Goal: Task Accomplishment & Management: Use online tool/utility

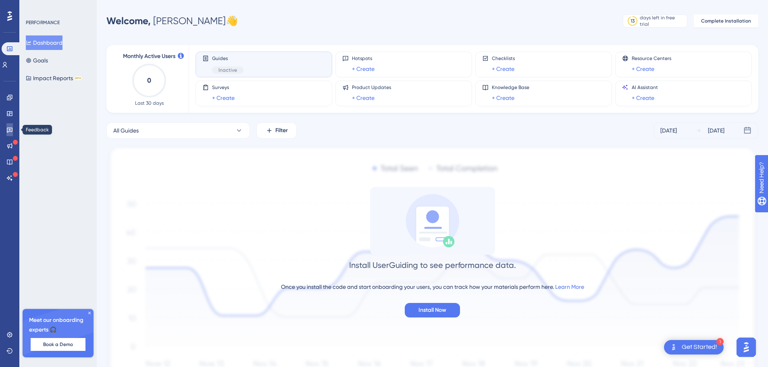
click at [6, 131] on link at bounding box center [9, 129] width 6 height 13
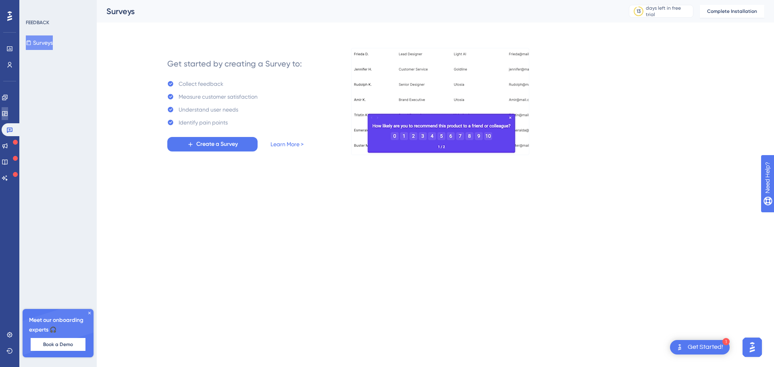
click at [8, 118] on link at bounding box center [5, 113] width 6 height 13
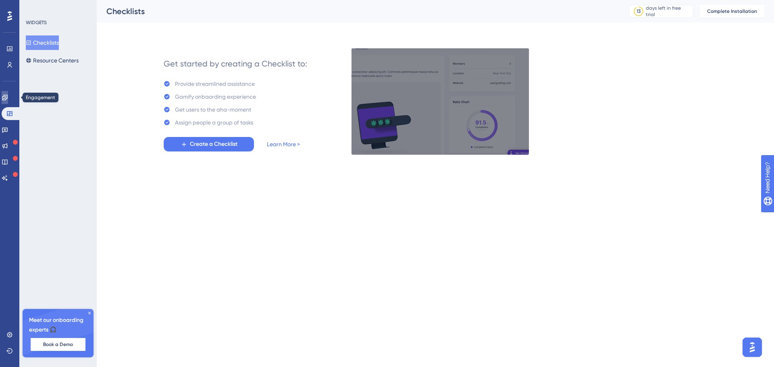
click at [6, 99] on link at bounding box center [5, 97] width 6 height 13
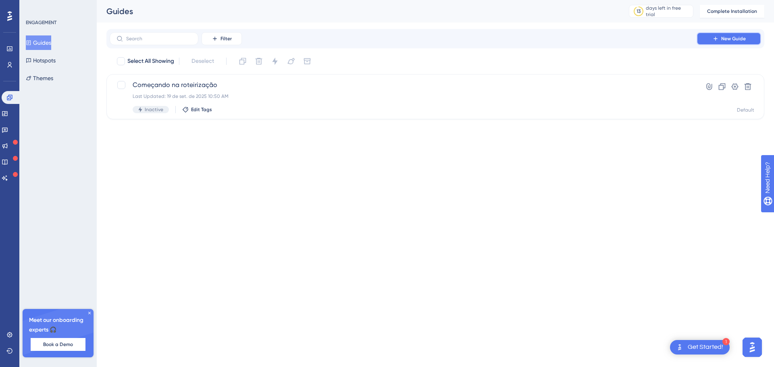
click at [724, 34] on button "New Guide" at bounding box center [729, 38] width 65 height 13
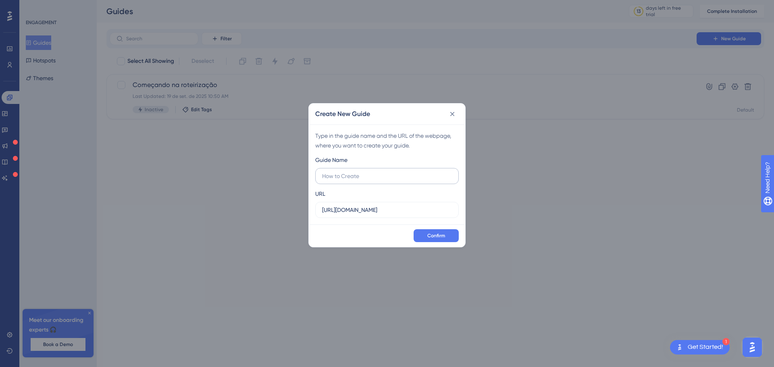
click at [353, 171] on label at bounding box center [387, 176] width 144 height 16
click at [353, 172] on input "text" at bounding box center [387, 176] width 130 height 9
type input "Fim de Rota/"
type input "Como funciona "Fim de Linha/Rota""
click at [384, 196] on div "URL [URL][DOMAIN_NAME]" at bounding box center [387, 203] width 144 height 29
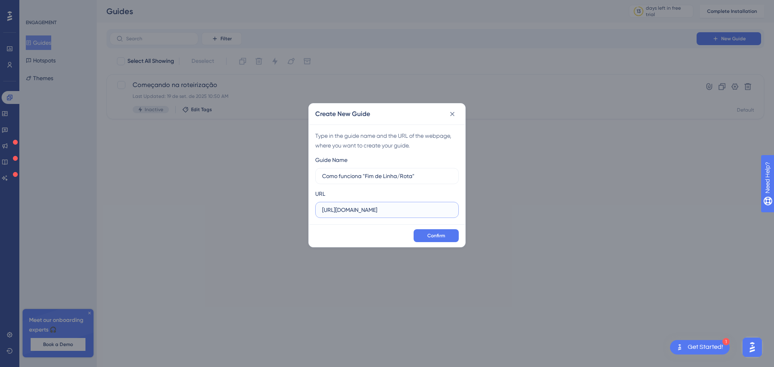
click at [403, 209] on input "[URL][DOMAIN_NAME]" at bounding box center [387, 210] width 130 height 9
click at [392, 212] on input "[URL][DOMAIN_NAME]" at bounding box center [387, 210] width 130 height 9
paste input "/app/roteirizacao/edicao/68cc40f92bf3ea72ab5d969b"
type input "[URL][DOMAIN_NAME]"
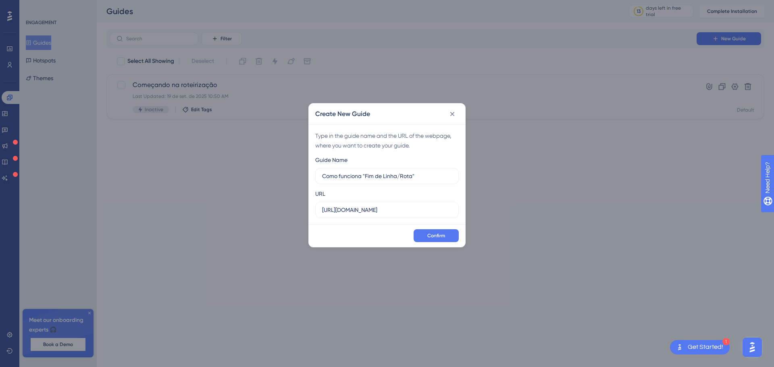
click at [400, 195] on div "URL [URL][DOMAIN_NAME]" at bounding box center [387, 203] width 144 height 29
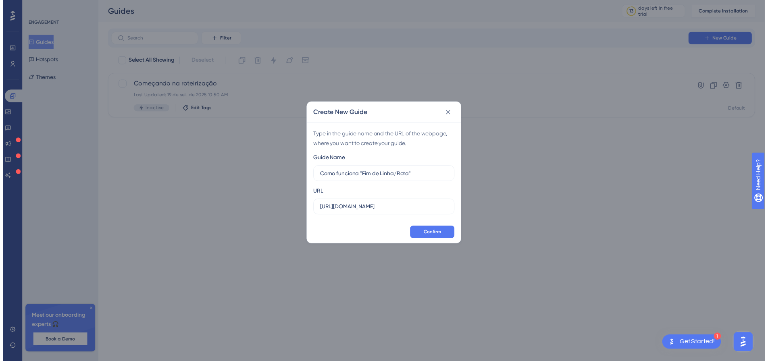
scroll to position [0, 0]
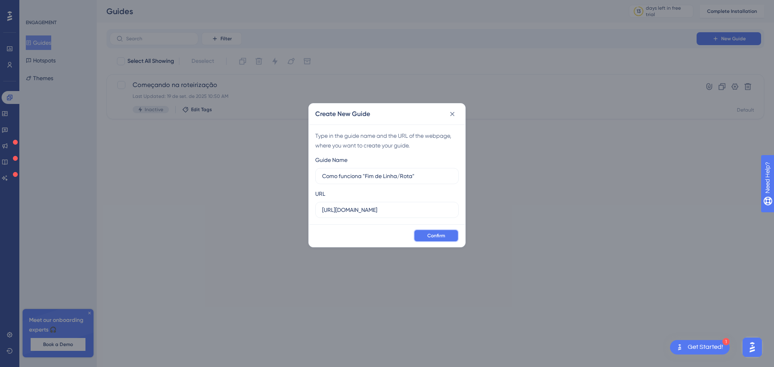
click at [454, 238] on button "Confirm" at bounding box center [436, 235] width 45 height 13
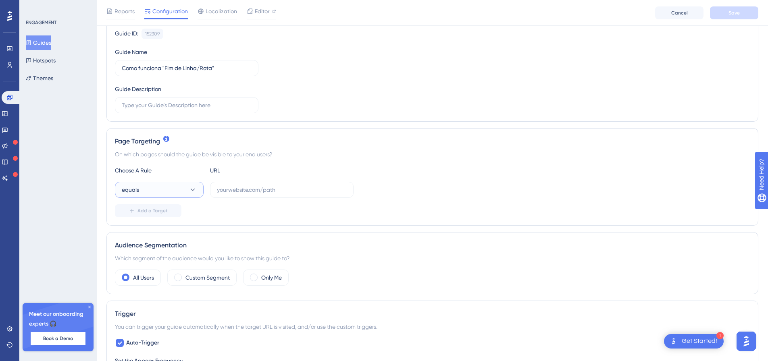
click at [176, 189] on button "equals" at bounding box center [159, 190] width 89 height 16
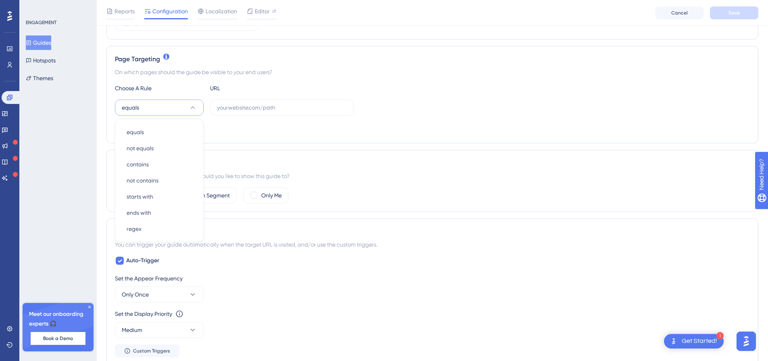
click at [415, 115] on div "equals equals equals not equals not equals contains contains not contains not c…" at bounding box center [432, 108] width 635 height 16
click at [174, 105] on button "equals" at bounding box center [159, 108] width 89 height 16
click at [371, 90] on div "Choose A Rule URL" at bounding box center [432, 88] width 635 height 10
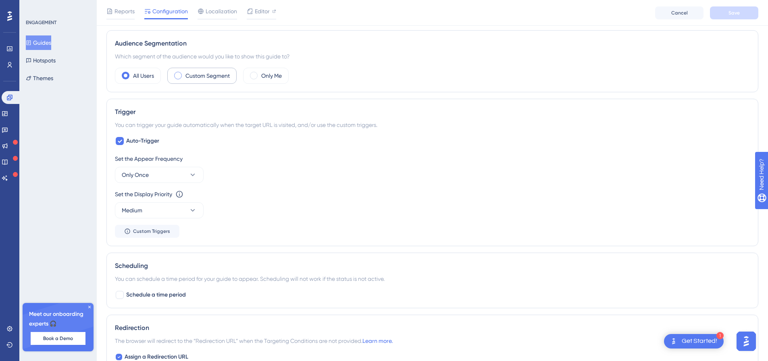
scroll to position [284, 0]
click at [167, 173] on button "Only Once" at bounding box center [159, 174] width 89 height 16
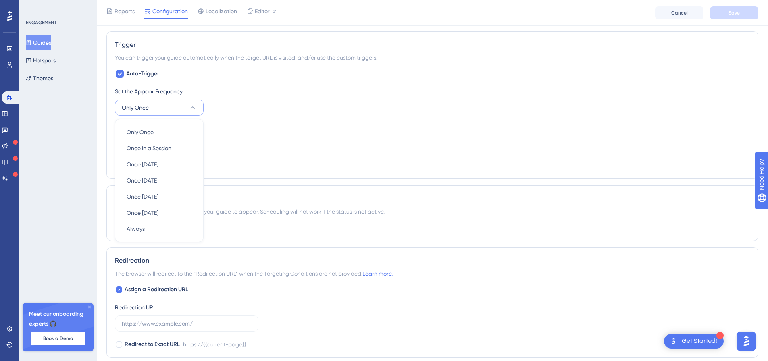
click at [338, 101] on div "Set the Appear Frequency Only Once Only Once Only Once Once in a Session Once i…" at bounding box center [432, 101] width 635 height 29
click at [165, 133] on div "Set the Display Priority This option will set the display priority between auto…" at bounding box center [432, 136] width 635 height 29
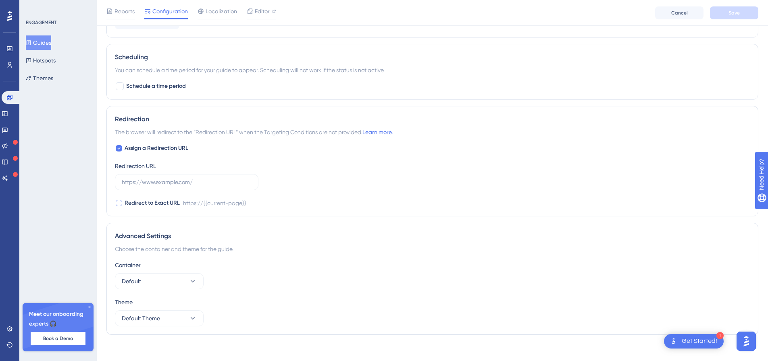
scroll to position [498, 0]
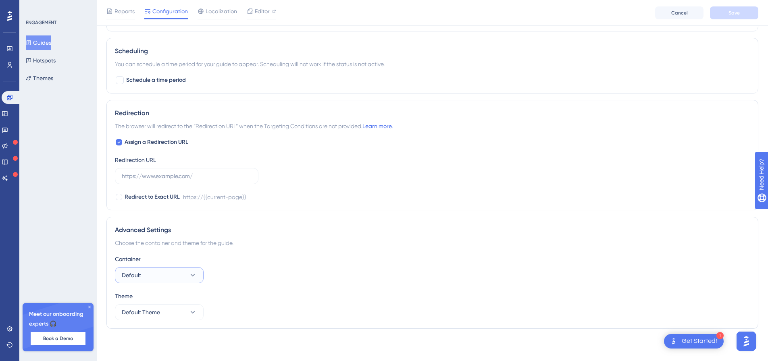
click at [171, 274] on button "Default" at bounding box center [159, 275] width 89 height 16
click at [248, 269] on div "Container Default Default Default" at bounding box center [432, 268] width 635 height 29
click at [178, 304] on div "Theme Default Theme" at bounding box center [432, 306] width 635 height 29
click at [180, 309] on button "Default Theme" at bounding box center [159, 313] width 89 height 16
click at [247, 295] on div "Theme" at bounding box center [432, 297] width 635 height 10
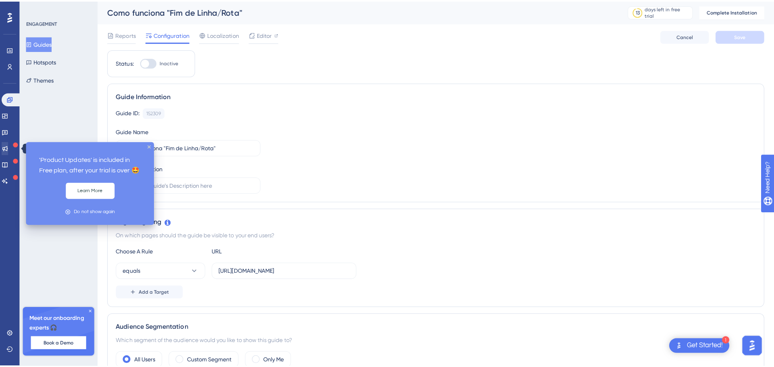
scroll to position [0, 0]
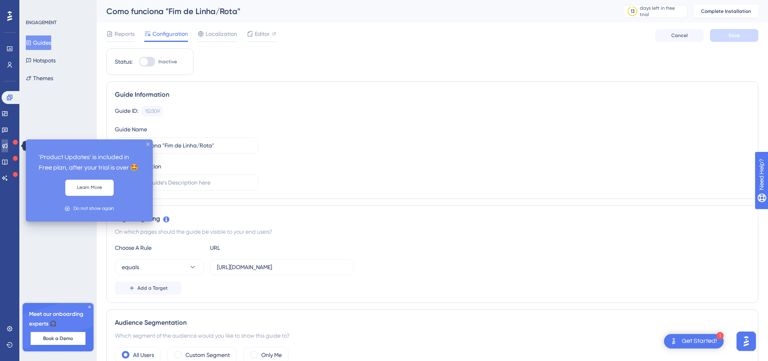
click at [8, 150] on link at bounding box center [5, 146] width 6 height 13
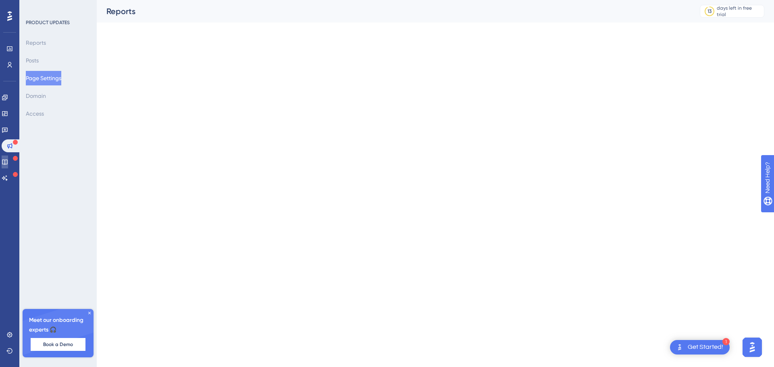
click at [8, 164] on icon at bounding box center [5, 162] width 6 height 6
click at [8, 177] on icon at bounding box center [5, 178] width 6 height 6
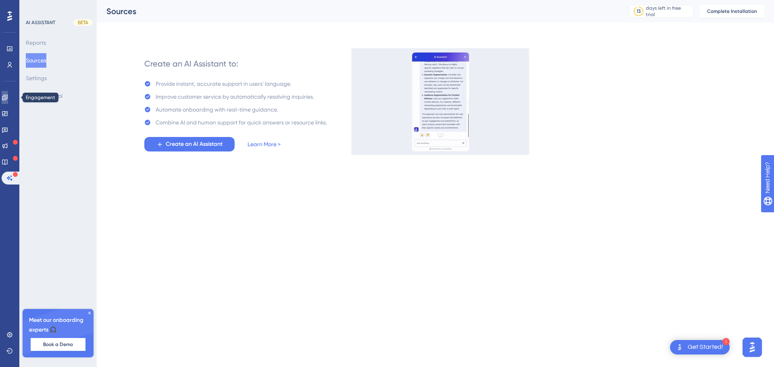
click at [8, 102] on link at bounding box center [5, 97] width 6 height 13
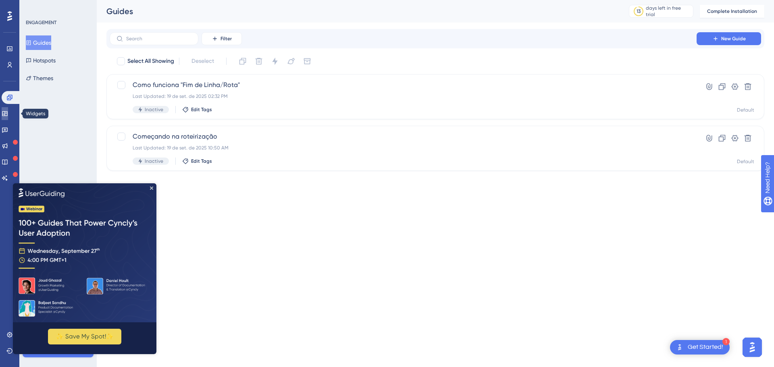
click at [7, 116] on icon at bounding box center [4, 113] width 5 height 5
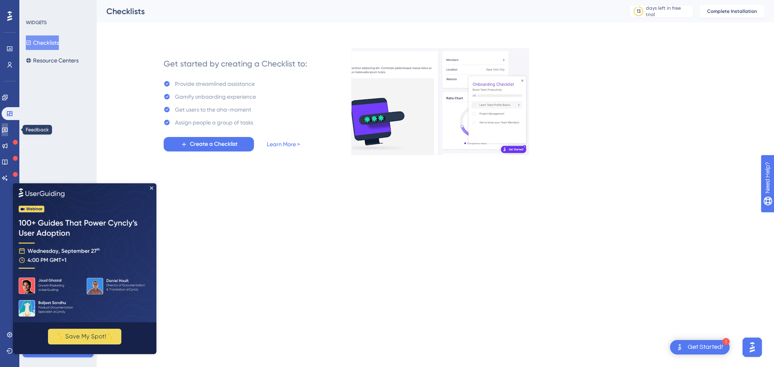
drag, startPoint x: 11, startPoint y: 130, endPoint x: 12, endPoint y: 114, distance: 16.2
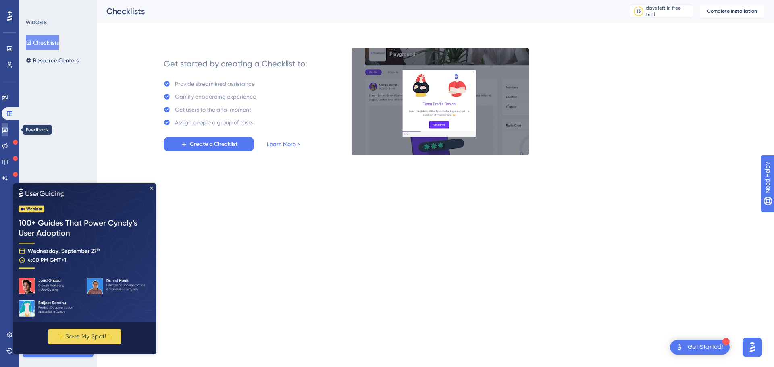
click at [8, 130] on icon at bounding box center [5, 130] width 6 height 6
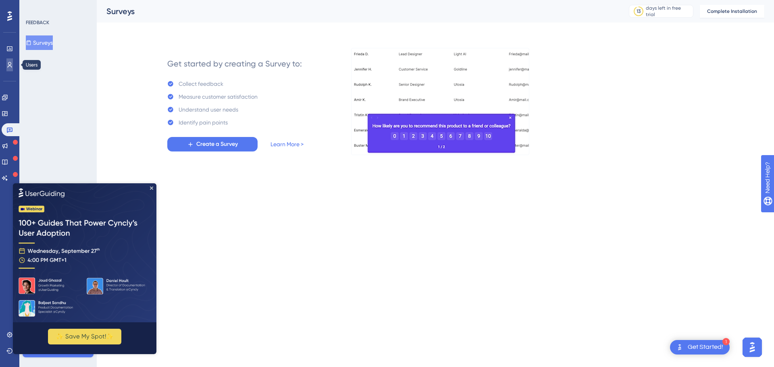
click at [9, 63] on icon at bounding box center [9, 65] width 6 height 6
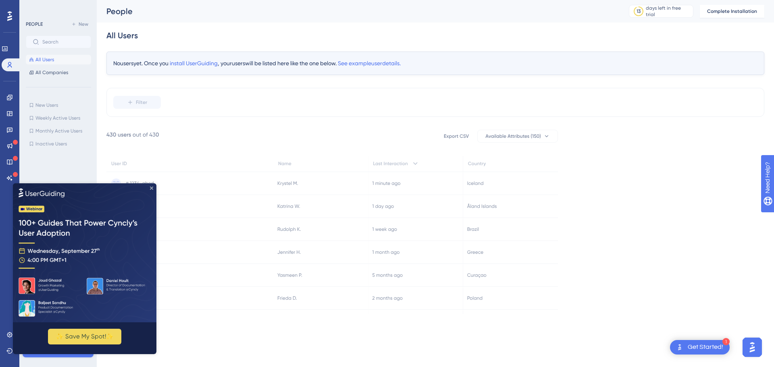
click at [150, 188] on icon "Close Preview" at bounding box center [151, 187] width 3 height 3
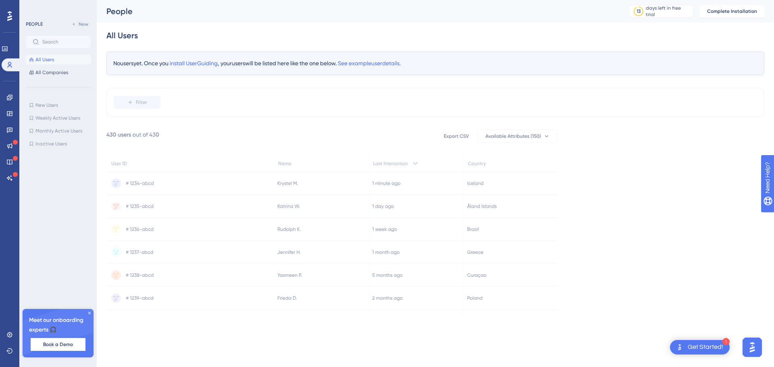
click at [89, 314] on icon at bounding box center [89, 313] width 5 height 5
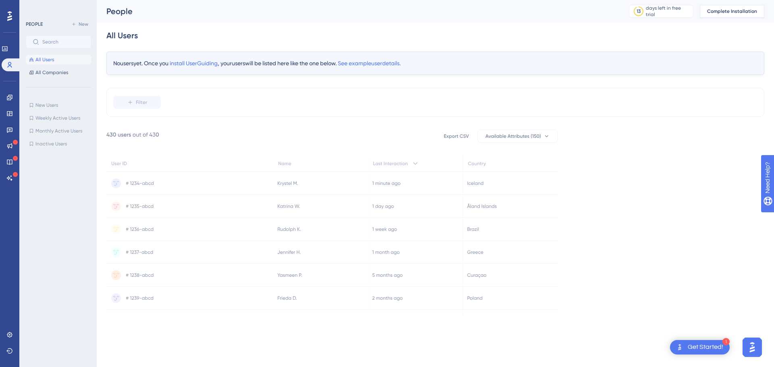
click at [734, 11] on span "Complete Installation" at bounding box center [732, 11] width 50 height 6
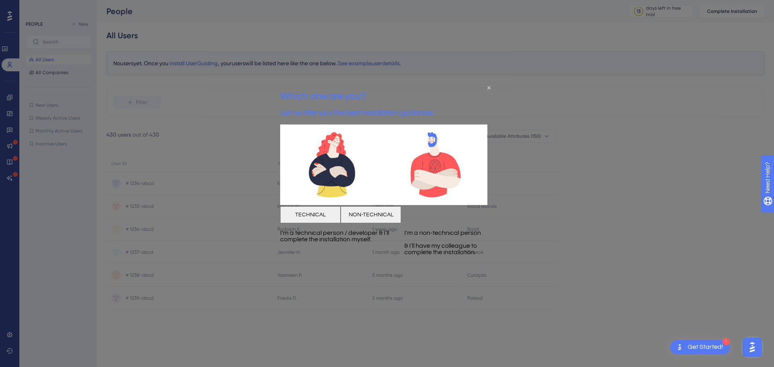
click at [401, 223] on button "NON-TECHNICAL" at bounding box center [371, 215] width 60 height 17
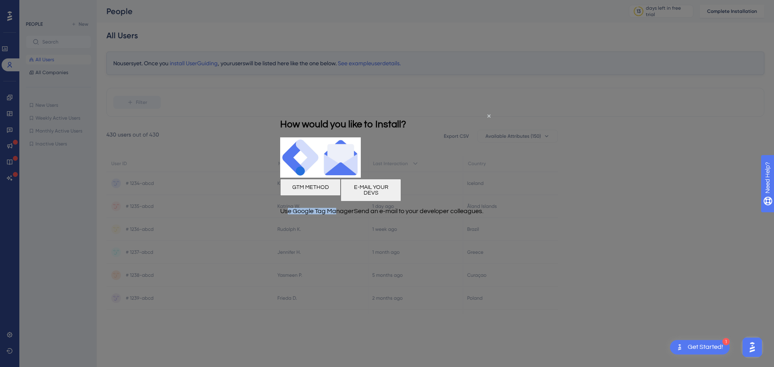
drag, startPoint x: 304, startPoint y: 227, endPoint x: 355, endPoint y: 228, distance: 50.4
click at [354, 214] on p "Use Google Tag Manager" at bounding box center [317, 211] width 74 height 6
drag, startPoint x: 397, startPoint y: 233, endPoint x: 455, endPoint y: 235, distance: 57.7
click at [454, 214] on p "Send an e-mail to your developer colleagues." at bounding box center [418, 211] width 129 height 6
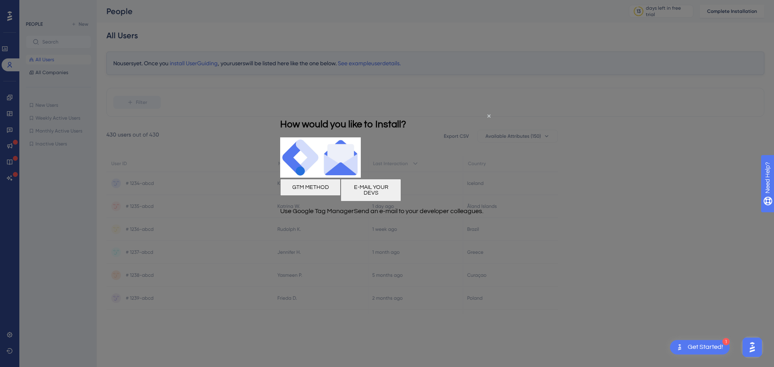
click at [459, 214] on p "Send an e-mail to your developer colleagues." at bounding box center [418, 211] width 129 height 6
drag, startPoint x: 477, startPoint y: 241, endPoint x: 390, endPoint y: 225, distance: 88.1
click at [390, 221] on div "Send an e-mail to your developer colleagues." at bounding box center [418, 210] width 129 height 19
click at [457, 214] on p "Send an e-mail to your developer colleagues." at bounding box center [418, 211] width 129 height 6
click at [490, 115] on icon "Close Preview" at bounding box center [489, 115] width 3 height 3
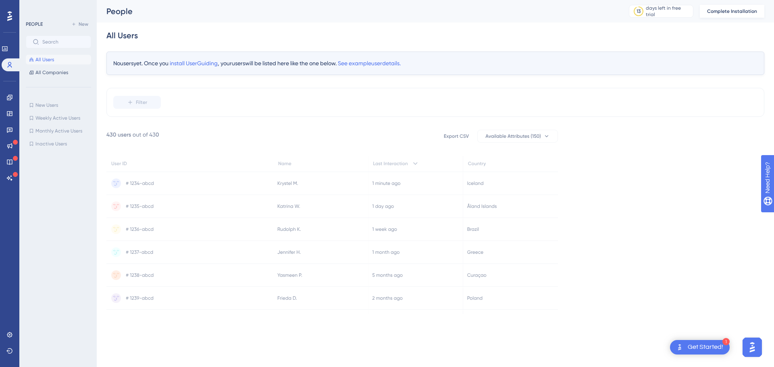
click at [737, 8] on button "Complete Installation" at bounding box center [732, 11] width 65 height 13
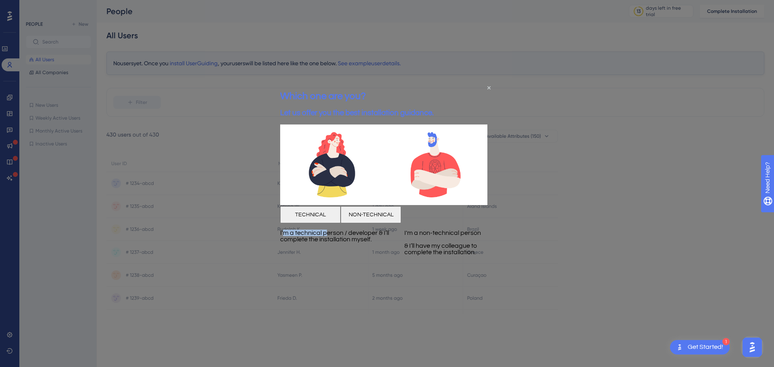
drag, startPoint x: 320, startPoint y: 251, endPoint x: 351, endPoint y: 250, distance: 31.1
click at [350, 243] on p "I'm a technical person / developer & I’ll complete the installation myself." at bounding box center [342, 236] width 124 height 13
click at [367, 243] on p "I'm a technical person / developer & I’ll complete the installation myself." at bounding box center [342, 236] width 124 height 13
drag, startPoint x: 317, startPoint y: 260, endPoint x: 351, endPoint y: 259, distance: 33.9
click at [342, 243] on p "I'm a technical person / developer & I’ll complete the installation myself." at bounding box center [342, 236] width 124 height 13
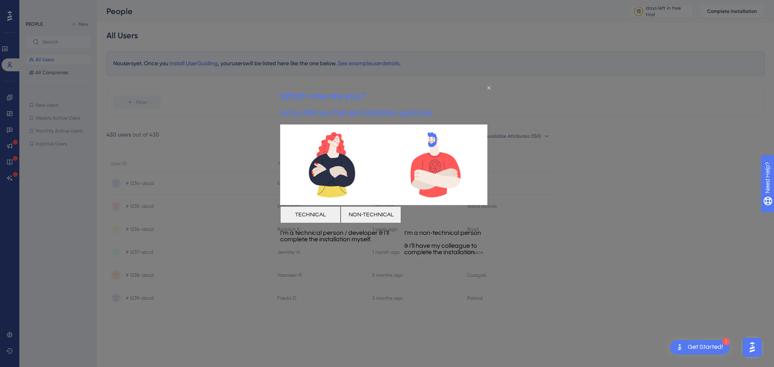
drag, startPoint x: 351, startPoint y: 259, endPoint x: 364, endPoint y: 259, distance: 13.3
click at [352, 243] on p "I'm a technical person / developer & I’ll complete the installation myself." at bounding box center [342, 236] width 124 height 13
drag, startPoint x: 333, startPoint y: 261, endPoint x: 371, endPoint y: 260, distance: 38.3
click at [371, 243] on p "I'm a technical person / developer & I’ll complete the installation myself." at bounding box center [342, 236] width 124 height 13
click at [405, 257] on div "I'm a non-technical person & I’ll have my colleague to complete the installatio…" at bounding box center [450, 242] width 90 height 39
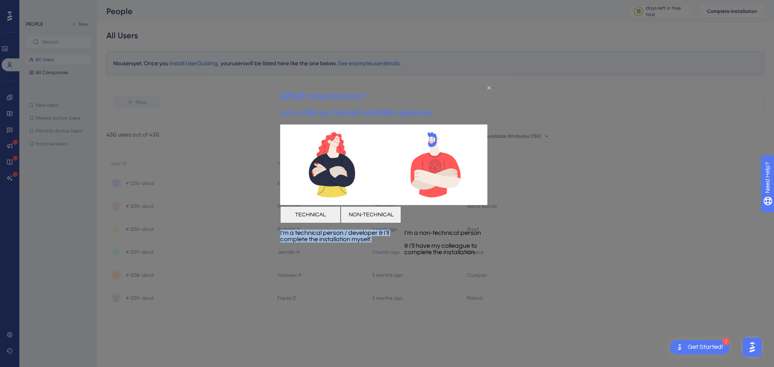
drag, startPoint x: 372, startPoint y: 274, endPoint x: 292, endPoint y: 247, distance: 84.3
click at [292, 247] on div "I'm a technical person / developer & I’ll complete the installation myself." at bounding box center [342, 242] width 124 height 39
click at [382, 262] on div "I'm a technical person / developer & I’ll complete the installation myself." at bounding box center [342, 242] width 124 height 39
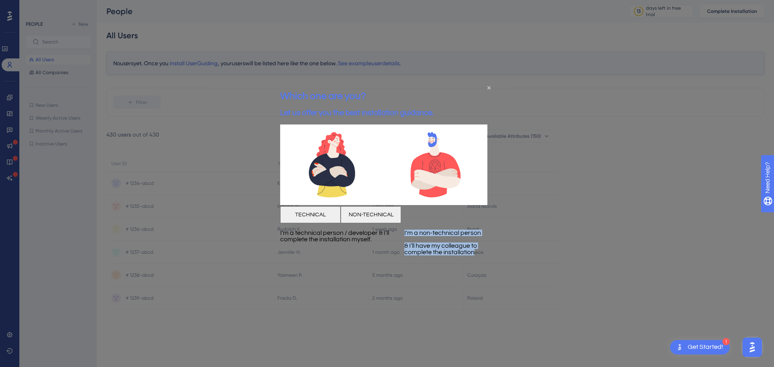
drag, startPoint x: 401, startPoint y: 251, endPoint x: 475, endPoint y: 274, distance: 76.8
click at [475, 256] on div "I'm a non-technical person & I’ll have my colleague to complete the installatio…" at bounding box center [450, 243] width 90 height 26
click at [476, 256] on p "& I’ll have my colleague to complete the installation." at bounding box center [450, 249] width 90 height 13
drag, startPoint x: 479, startPoint y: 274, endPoint x: 381, endPoint y: 252, distance: 100.4
click at [381, 252] on div "I'm a technical person / developer & I’ll complete the installation myself. I'm…" at bounding box center [387, 242] width 214 height 39
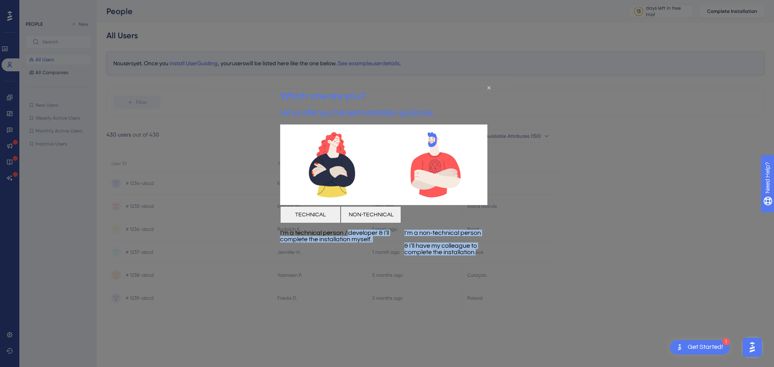
click at [385, 252] on div "I'm a technical person / developer & I’ll complete the installation myself." at bounding box center [342, 242] width 124 height 39
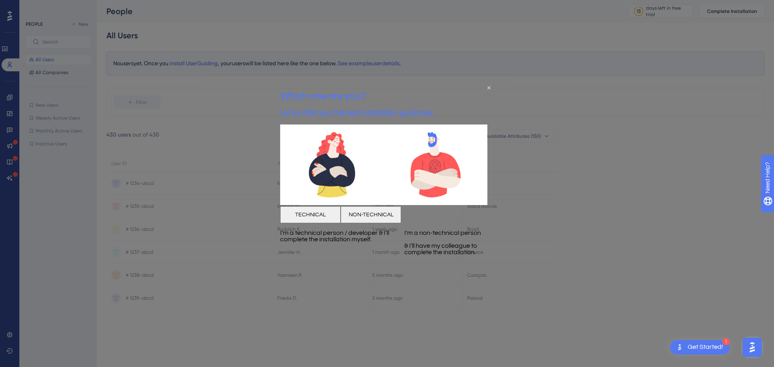
drag, startPoint x: 355, startPoint y: 260, endPoint x: 341, endPoint y: 228, distance: 34.7
click at [354, 243] on p "I'm a technical person / developer & I’ll complete the installation myself." at bounding box center [342, 236] width 124 height 13
click at [341, 223] on button "TECHNICAL" at bounding box center [310, 215] width 60 height 17
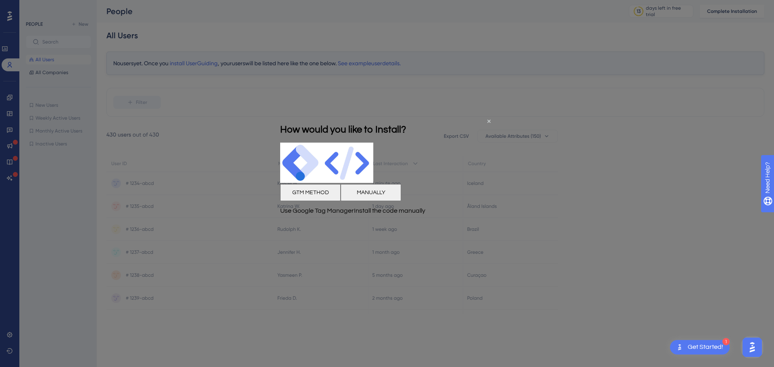
click at [406, 121] on div "How would you like to Install?" at bounding box center [343, 129] width 126 height 26
click at [489, 121] on icon "Close Preview" at bounding box center [489, 120] width 3 height 3
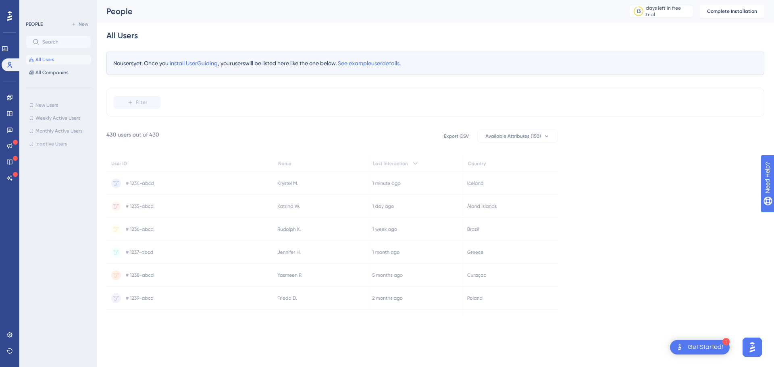
click at [704, 348] on div "Get Started!" at bounding box center [705, 347] width 35 height 9
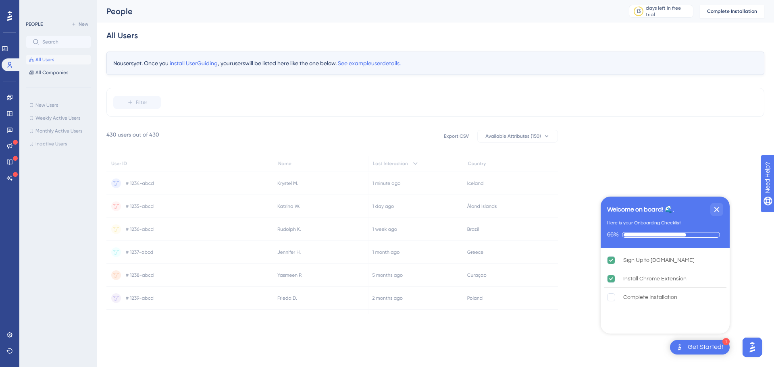
click at [718, 209] on icon "Close Checklist" at bounding box center [717, 209] width 5 height 5
